Goal: Check status

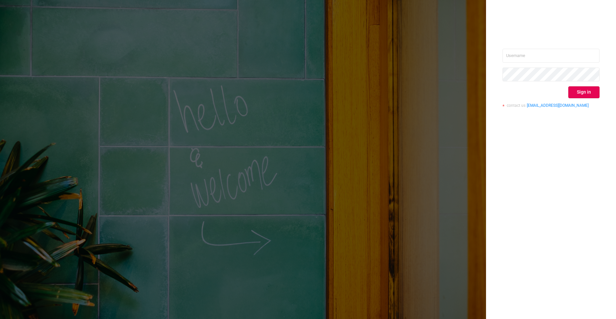
type input "[PERSON_NAME][EMAIL_ADDRESS][DOMAIN_NAME]"
click at [556, 158] on div "[PERSON_NAME][EMAIL_ADDRESS][DOMAIN_NAME] Sign in contact us [EMAIL_ADDRESS][DO…" at bounding box center [551, 159] width 130 height 319
click at [584, 90] on button "Sign in" at bounding box center [584, 92] width 31 height 12
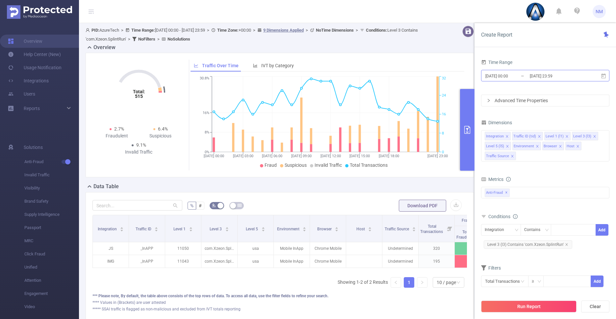
click at [520, 77] on input "[DATE] 00:00" at bounding box center [511, 75] width 53 height 9
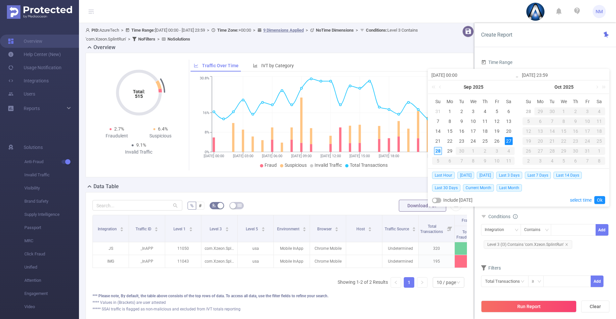
click at [438, 148] on div "28" at bounding box center [438, 151] width 8 height 8
type input "[DATE] 00:00"
type input "[DATE] 23:59"
type input "[DATE] 00:00"
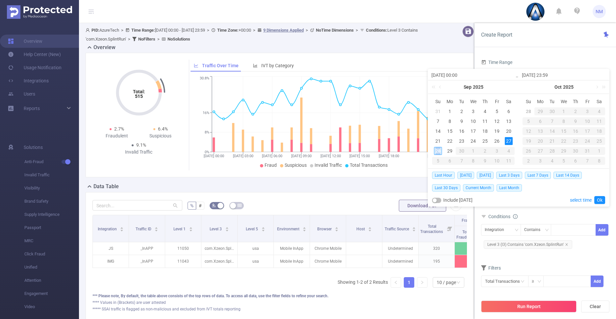
type input "[DATE] 23:59"
click at [602, 194] on div "Last Hour [DATE] [DATE] Last 3 Days Last 7 Days Last 14 Days Last 30 Days Curre…" at bounding box center [518, 188] width 173 height 38
click at [602, 201] on link "Ok" at bounding box center [600, 200] width 11 height 8
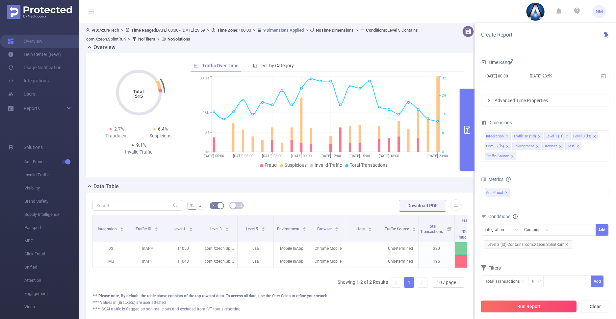
click at [536, 307] on button "Run Report" at bounding box center [528, 306] width 95 height 12
